Goal: Find specific fact: Find specific fact

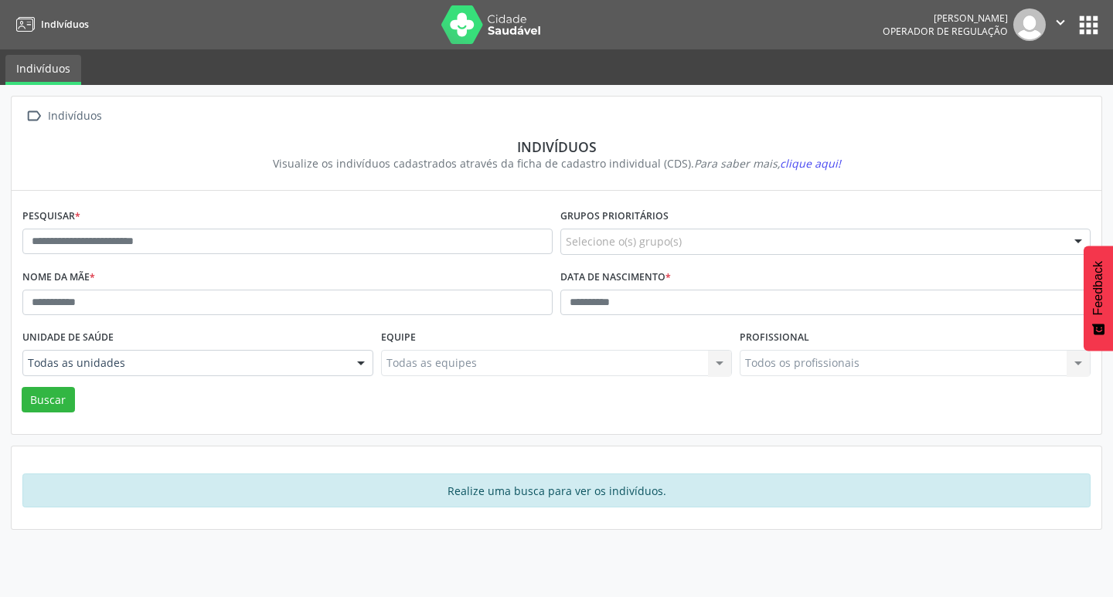
click at [151, 257] on div "Pesquisar *" at bounding box center [288, 235] width 538 height 61
click at [168, 241] on input "text" at bounding box center [287, 242] width 530 height 26
type input "**********"
click at [22, 387] on button "Buscar" at bounding box center [48, 400] width 53 height 26
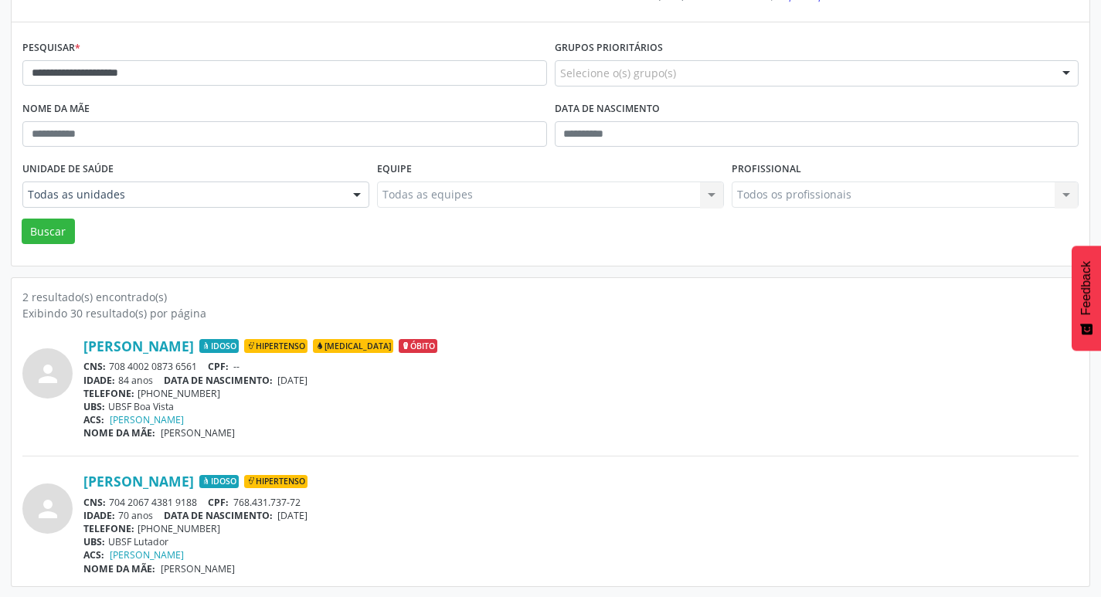
scroll to position [169, 0]
drag, startPoint x: 113, startPoint y: 496, endPoint x: 201, endPoint y: 502, distance: 88.3
click at [201, 502] on div "CNS: 704 2067 4381 9188 CPF: 768.431.737-72" at bounding box center [580, 501] width 995 height 13
copy div "704 2067 4381 9188"
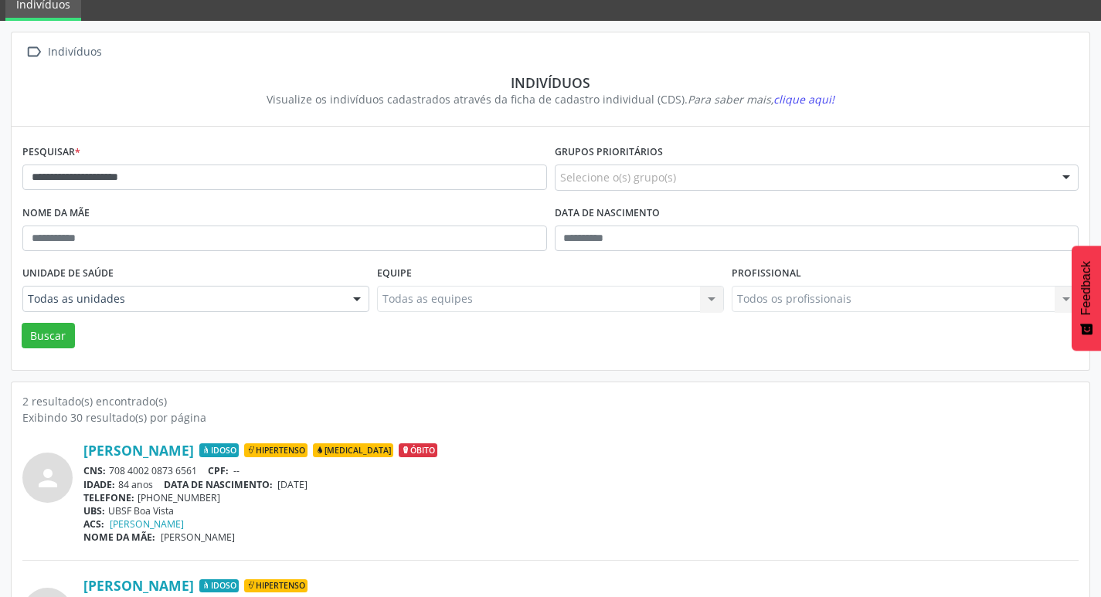
scroll to position [0, 0]
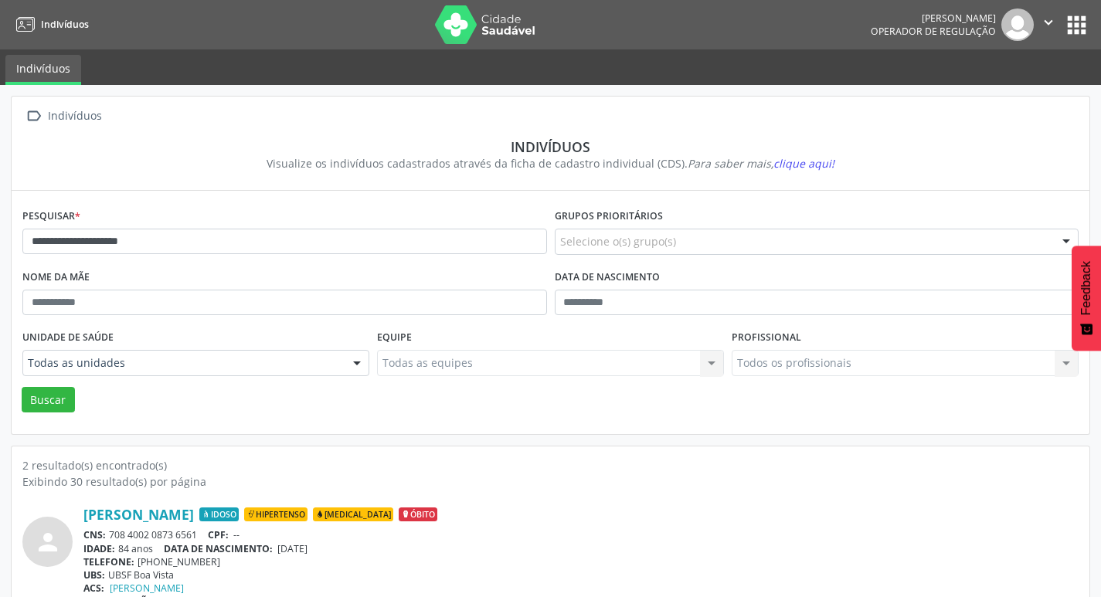
click at [1077, 20] on button "apps" at bounding box center [1076, 25] width 27 height 27
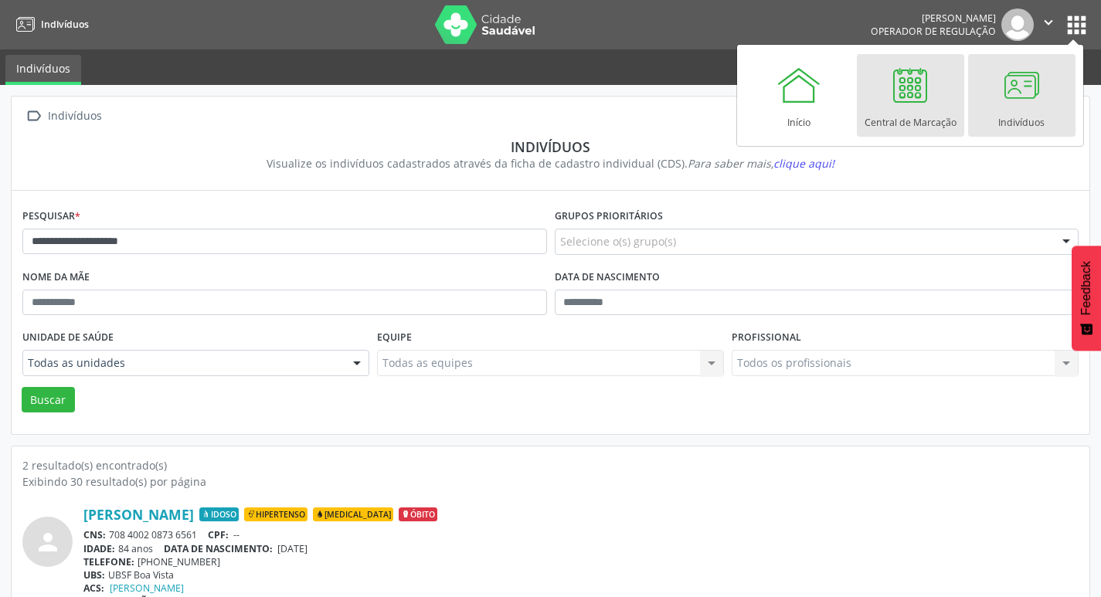
click at [938, 97] on link "Central de Marcação" at bounding box center [910, 95] width 107 height 83
